Goal: Check status: Check status

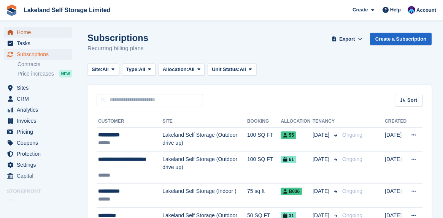
click at [32, 32] on span "Home" at bounding box center [40, 32] width 46 height 11
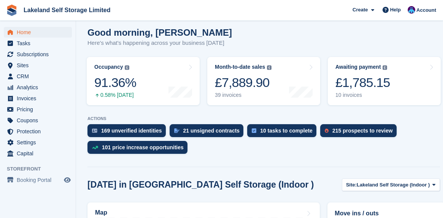
scroll to position [76, 0]
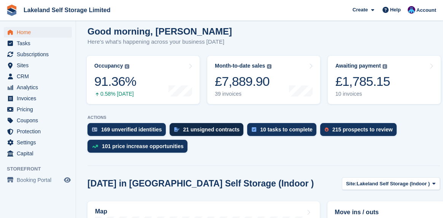
click at [192, 131] on div "21 unsigned contracts" at bounding box center [211, 129] width 57 height 6
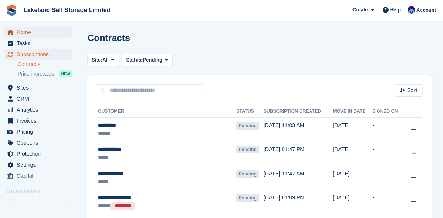
click at [24, 33] on span "Home" at bounding box center [40, 32] width 46 height 11
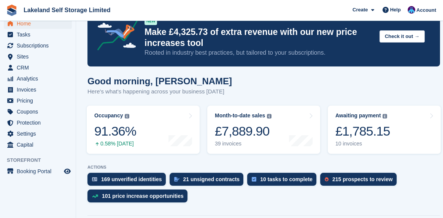
scroll to position [38, 0]
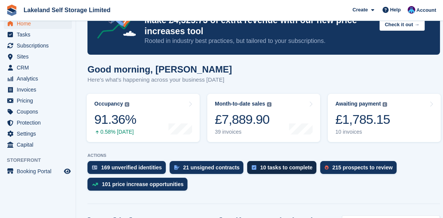
click at [260, 171] on div "10 tasks to complete" at bounding box center [286, 167] width 52 height 6
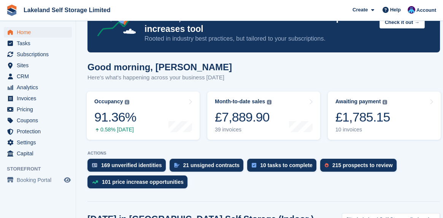
scroll to position [38, 0]
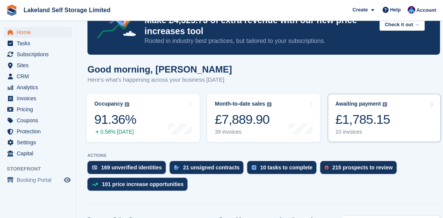
click at [365, 104] on div "Awaiting payment" at bounding box center [358, 104] width 46 height 6
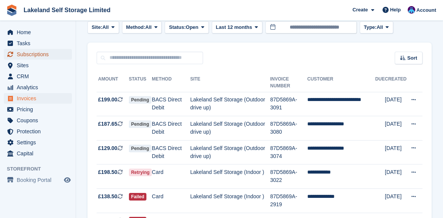
click at [29, 55] on span "Subscriptions" at bounding box center [40, 54] width 46 height 11
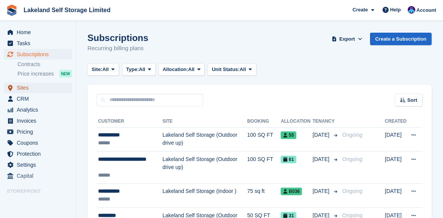
click at [24, 88] on span "Sites" at bounding box center [40, 87] width 46 height 11
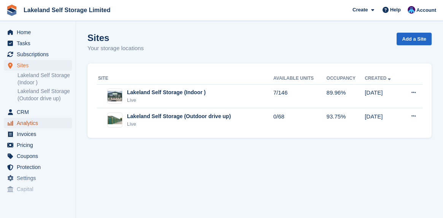
click at [32, 122] on span "Analytics" at bounding box center [40, 123] width 46 height 11
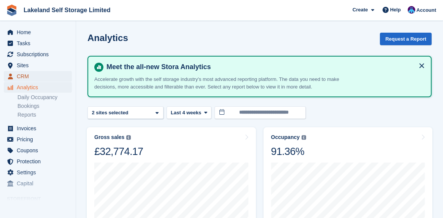
click at [26, 76] on span "CRM" at bounding box center [40, 76] width 46 height 11
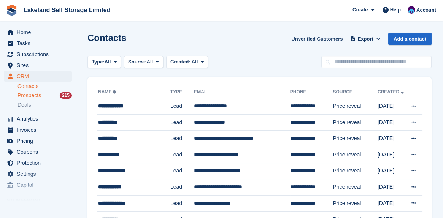
click at [28, 96] on span "Prospects" at bounding box center [29, 95] width 24 height 7
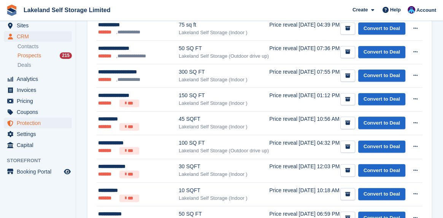
scroll to position [1056, 0]
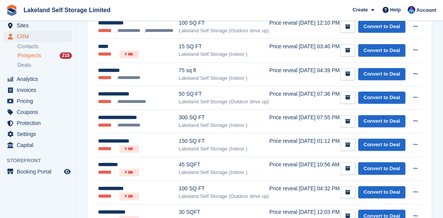
click at [27, 57] on span "Prospects" at bounding box center [29, 55] width 24 height 7
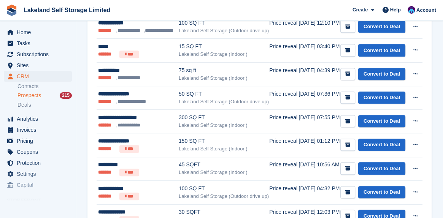
scroll to position [0, 0]
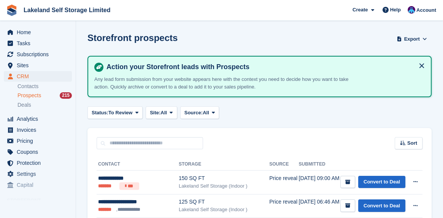
click at [25, 98] on span "Prospects" at bounding box center [29, 95] width 24 height 7
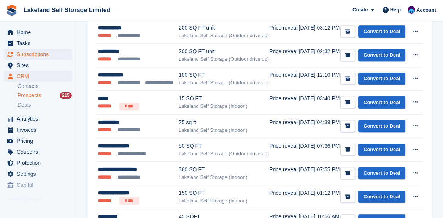
scroll to position [866, 0]
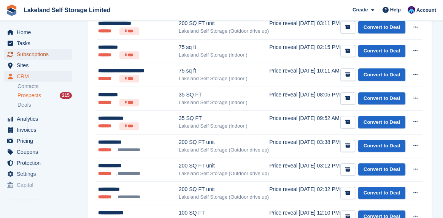
click at [21, 55] on span "Subscriptions" at bounding box center [40, 54] width 46 height 11
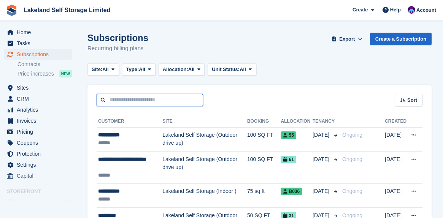
click at [111, 101] on input "text" at bounding box center [149, 100] width 106 height 13
type input "*****"
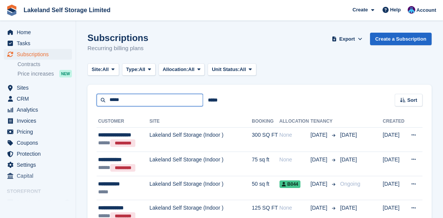
click at [122, 100] on input "*****" at bounding box center [149, 100] width 106 height 13
type input "*******"
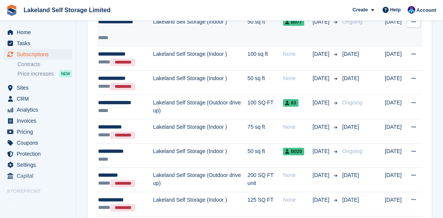
scroll to position [114, 0]
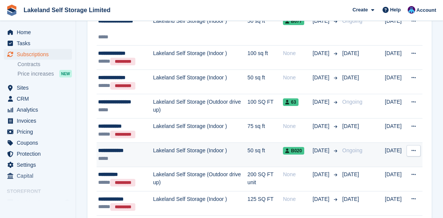
click at [128, 151] on div "**********" at bounding box center [125, 151] width 55 height 8
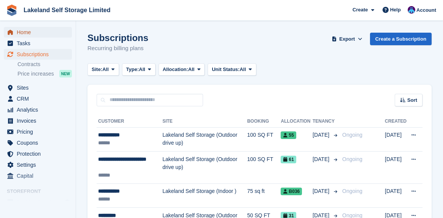
click at [27, 32] on span "Home" at bounding box center [40, 32] width 46 height 11
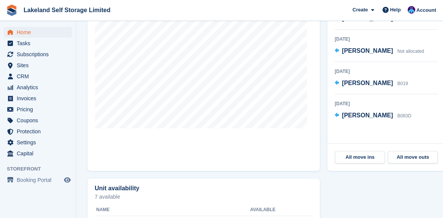
scroll to position [266, 0]
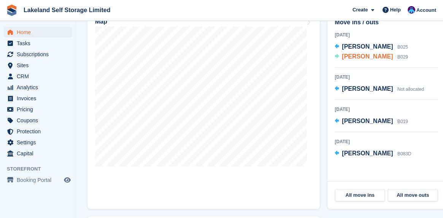
click at [352, 57] on span "[PERSON_NAME]" at bounding box center [366, 56] width 51 height 6
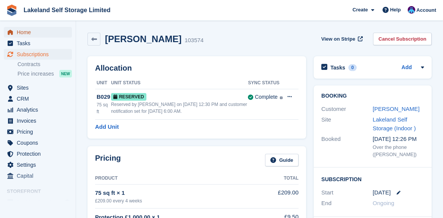
click at [28, 32] on span "Home" at bounding box center [40, 32] width 46 height 11
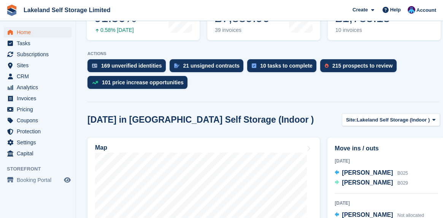
scroll to position [152, 0]
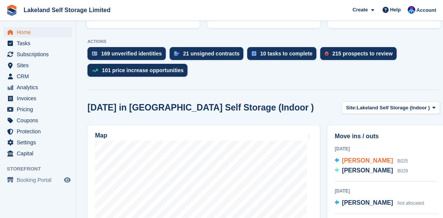
click at [354, 162] on span "[PERSON_NAME]" at bounding box center [366, 160] width 51 height 6
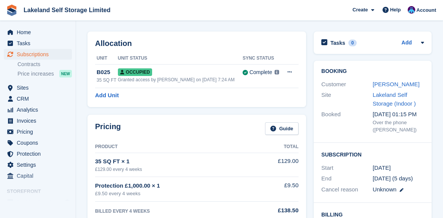
scroll to position [38, 0]
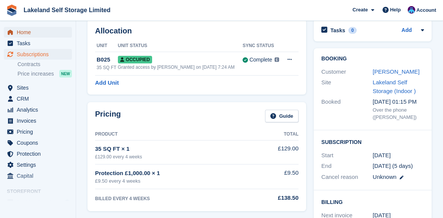
click at [30, 35] on span "Home" at bounding box center [40, 32] width 46 height 11
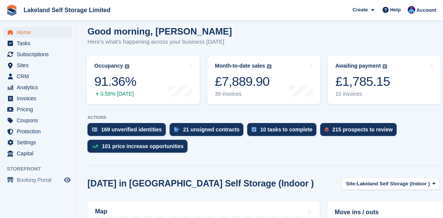
scroll to position [38, 0]
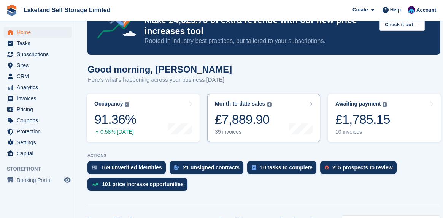
click at [228, 103] on div "Month-to-date sales" at bounding box center [240, 104] width 50 height 6
